Goal: Task Accomplishment & Management: Manage account settings

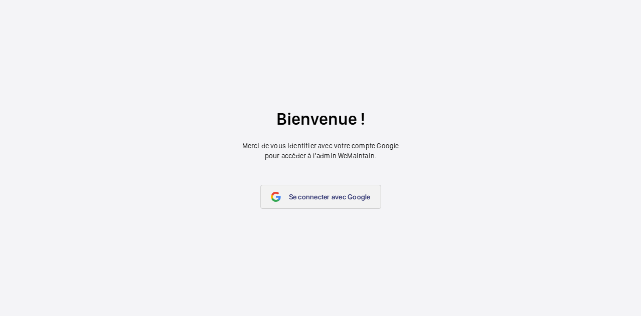
click at [323, 194] on span "Se connecter avec Google" at bounding box center [330, 197] width 82 height 8
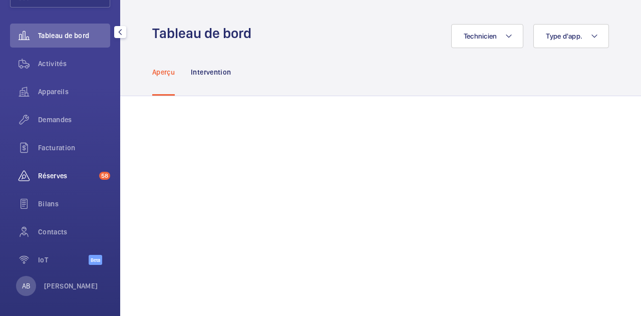
scroll to position [80, 0]
click at [55, 171] on div "Réserves 58" at bounding box center [60, 176] width 100 height 24
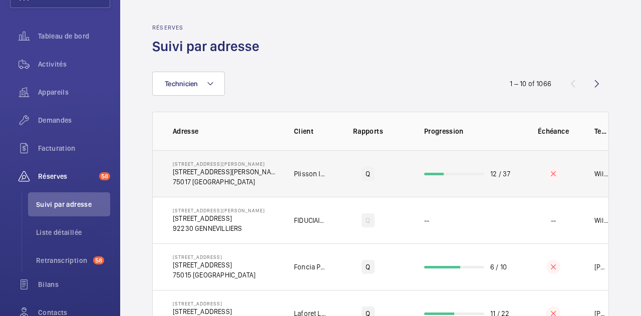
scroll to position [0, 27]
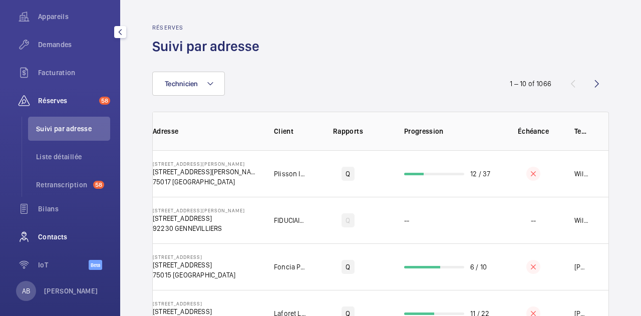
click at [56, 236] on span "Contacts" at bounding box center [74, 237] width 72 height 10
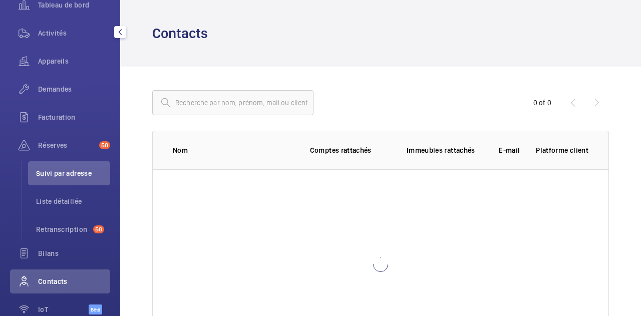
scroll to position [84, 0]
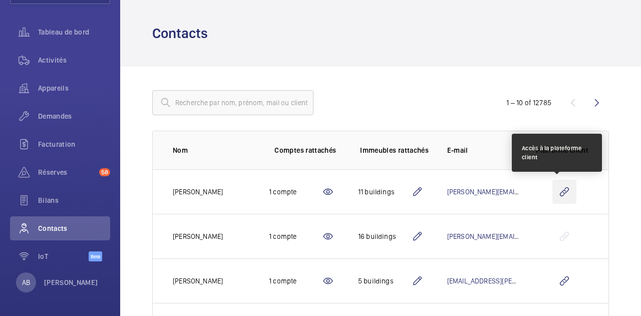
click at [552, 193] on wm-front-icon-button at bounding box center [564, 192] width 24 height 24
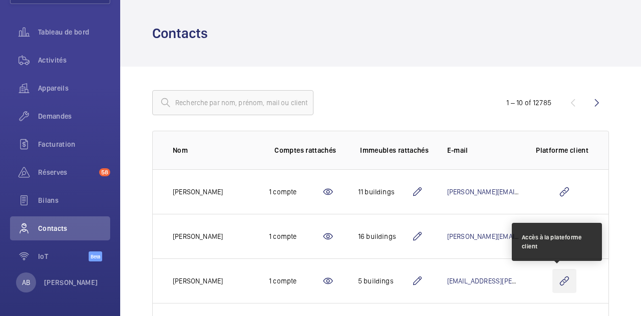
click at [556, 281] on wm-front-icon-button at bounding box center [564, 281] width 24 height 24
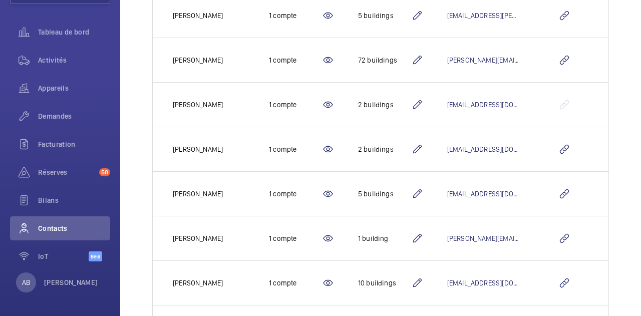
scroll to position [266, 0]
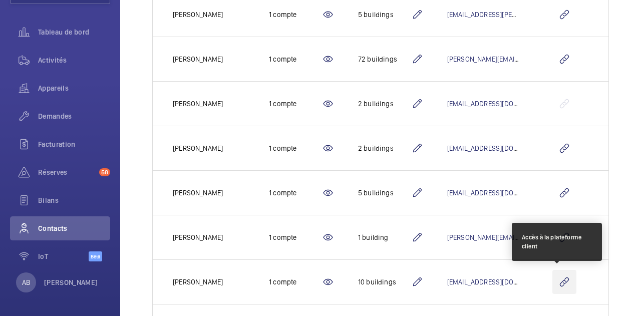
click at [556, 282] on wm-front-icon-button at bounding box center [564, 282] width 24 height 24
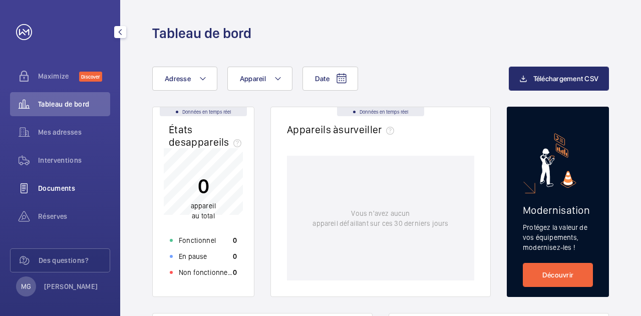
click at [57, 190] on span "Documents" at bounding box center [74, 188] width 72 height 10
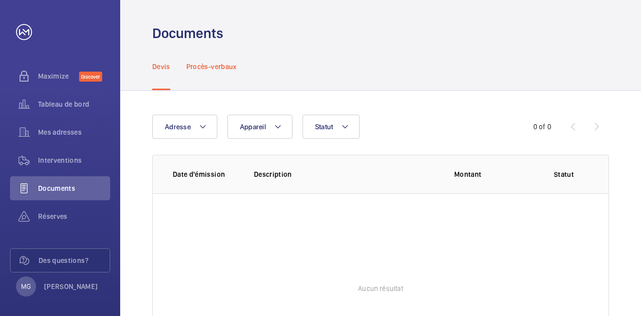
click at [228, 66] on p "Procès-verbaux" at bounding box center [211, 67] width 51 height 10
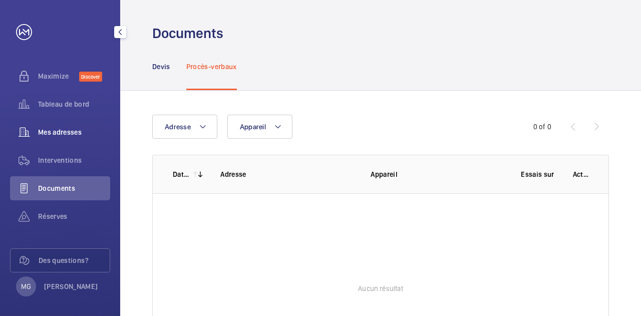
click at [61, 132] on span "Mes adresses" at bounding box center [74, 132] width 72 height 10
